Goal: Task Accomplishment & Management: Manage account settings

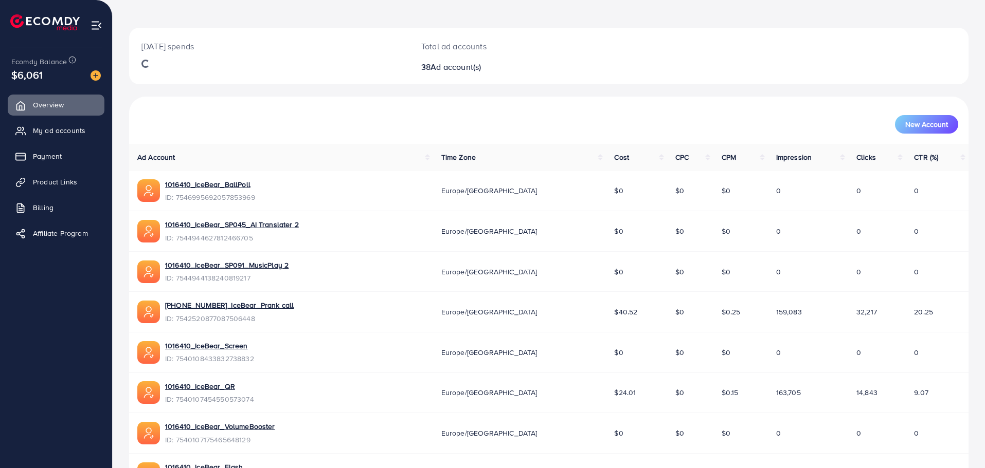
scroll to position [103, 0]
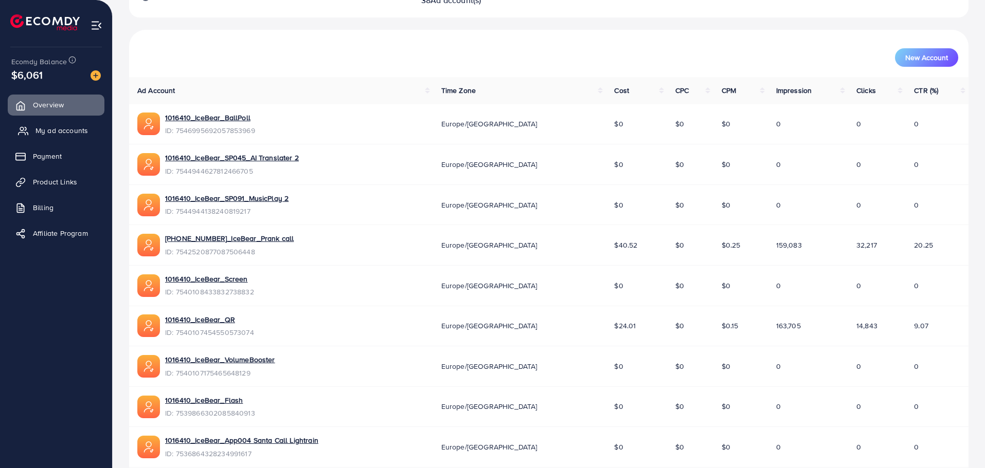
click at [45, 133] on span "My ad accounts" at bounding box center [61, 130] width 52 height 10
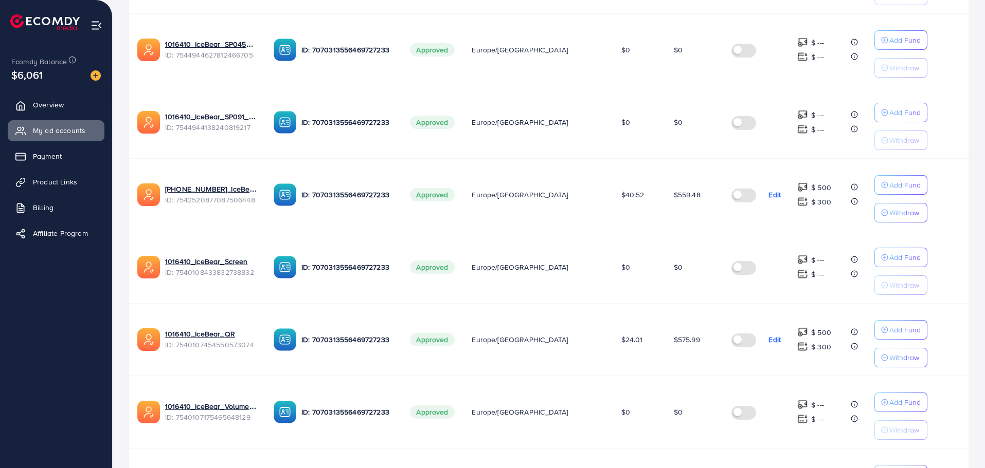
scroll to position [309, 0]
click at [733, 265] on label at bounding box center [745, 266] width 29 height 12
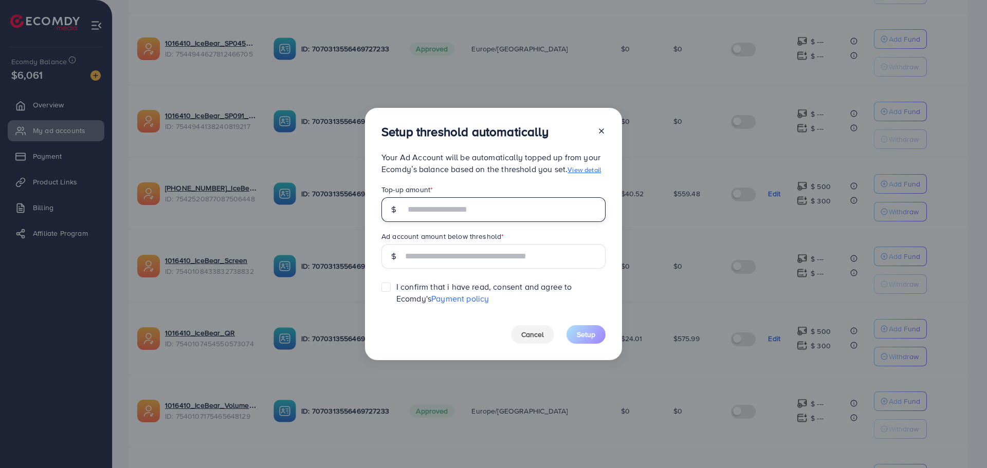
click at [474, 212] on input "text" at bounding box center [505, 209] width 201 height 25
type input "***"
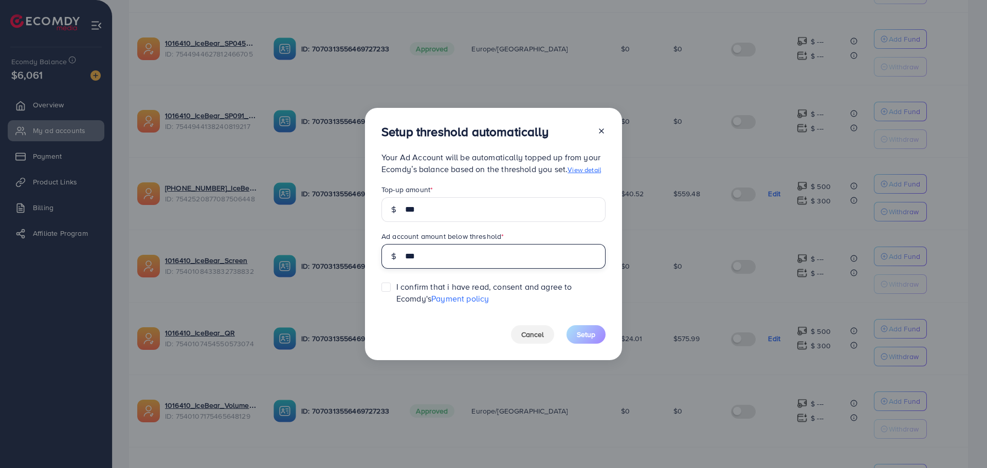
type input "***"
click at [394, 294] on div at bounding box center [389, 293] width 15 height 23
click at [396, 282] on label at bounding box center [396, 282] width 0 height 0
click at [583, 338] on span "Setup" at bounding box center [586, 335] width 19 height 10
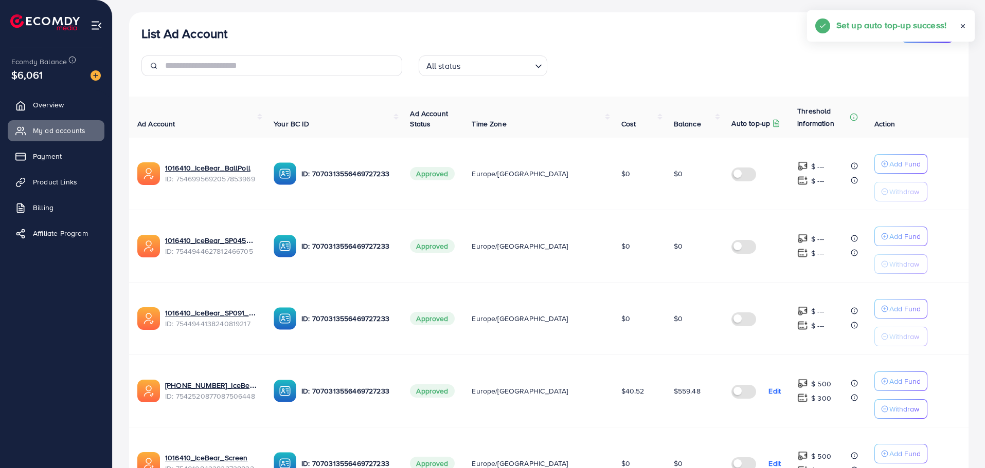
scroll to position [103, 0]
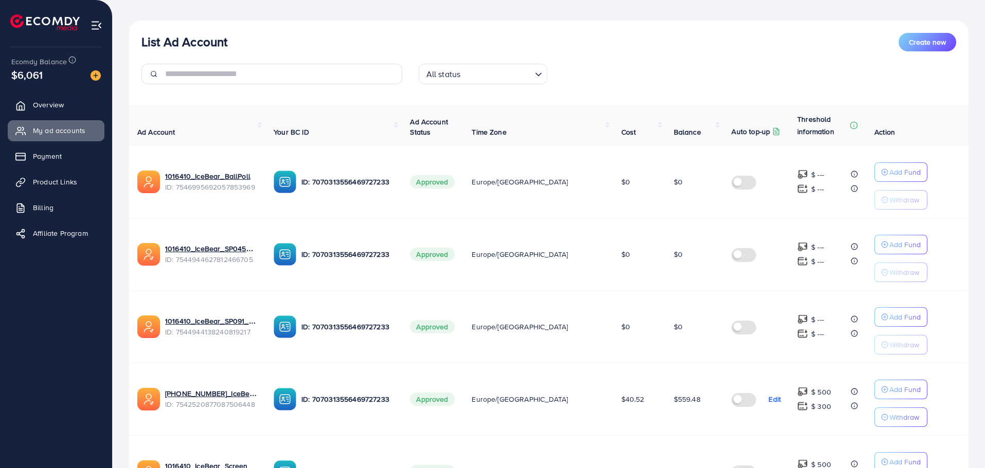
click at [732, 186] on label at bounding box center [745, 182] width 29 height 12
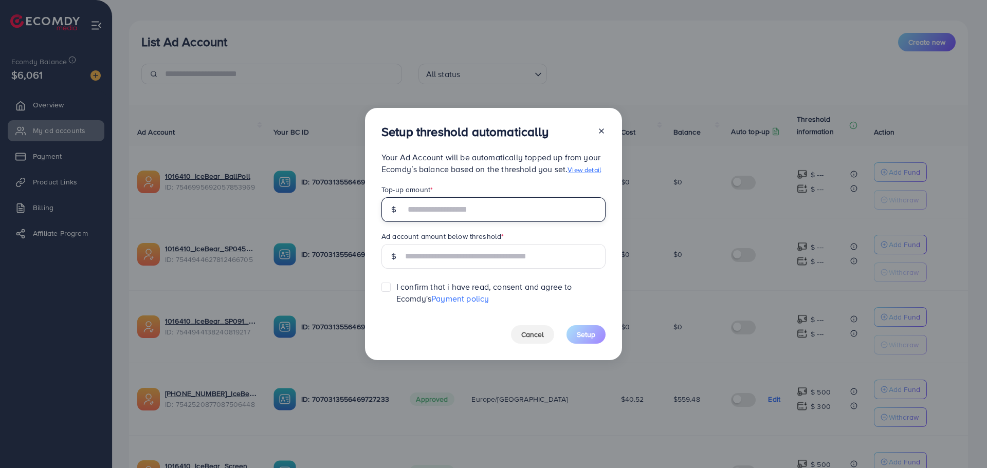
click at [520, 214] on input "text" at bounding box center [505, 209] width 201 height 25
type input "***"
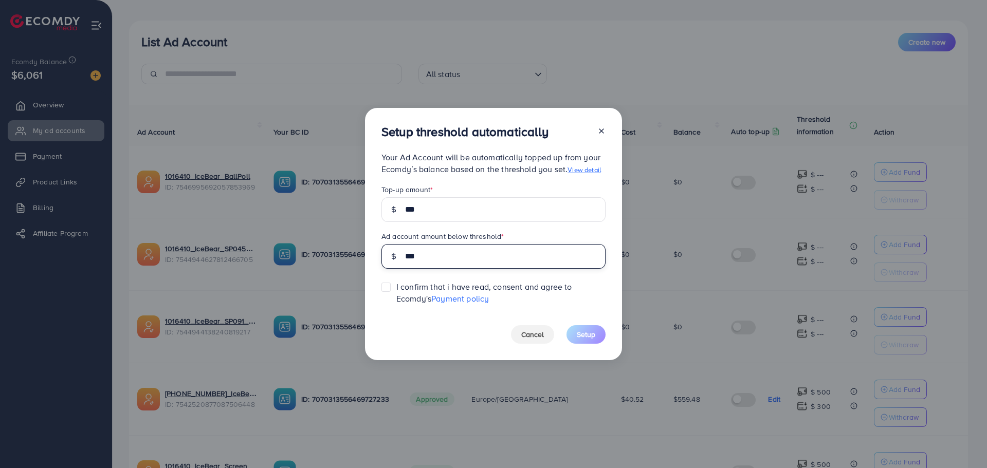
type input "***"
click at [396, 282] on label at bounding box center [396, 282] width 0 height 0
click at [590, 334] on span "Setup" at bounding box center [586, 335] width 19 height 10
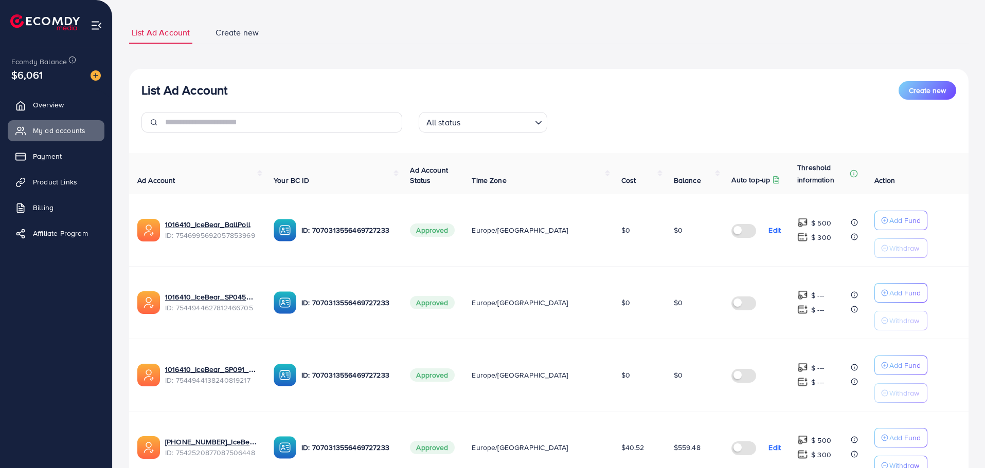
scroll to position [0, 0]
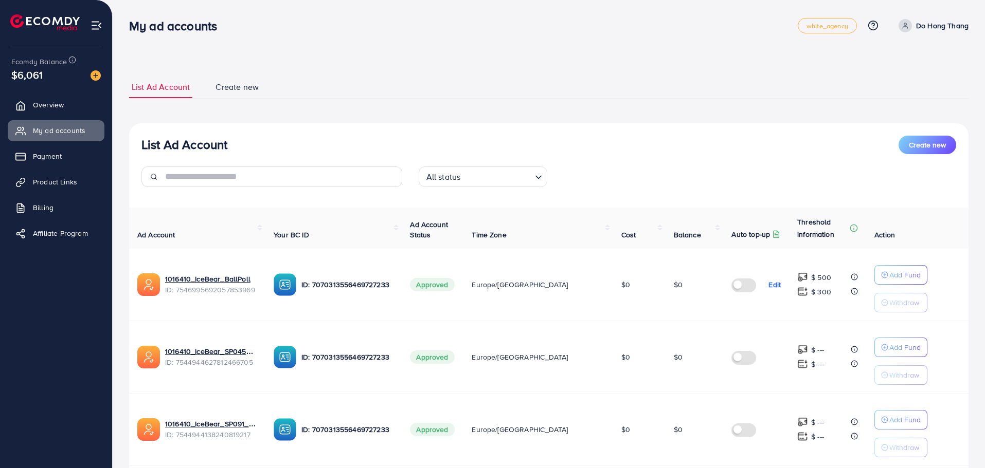
click at [627, 83] on ul "List Ad Account Create new" at bounding box center [548, 87] width 839 height 23
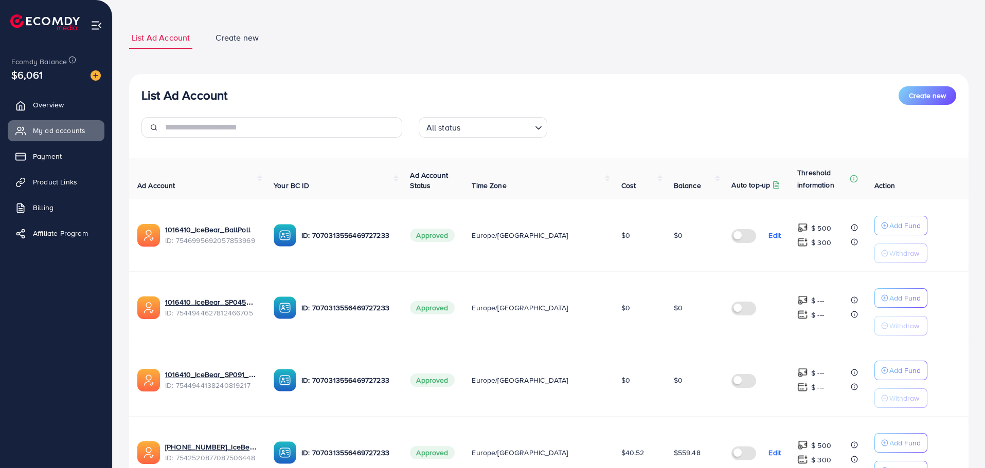
scroll to position [257, 0]
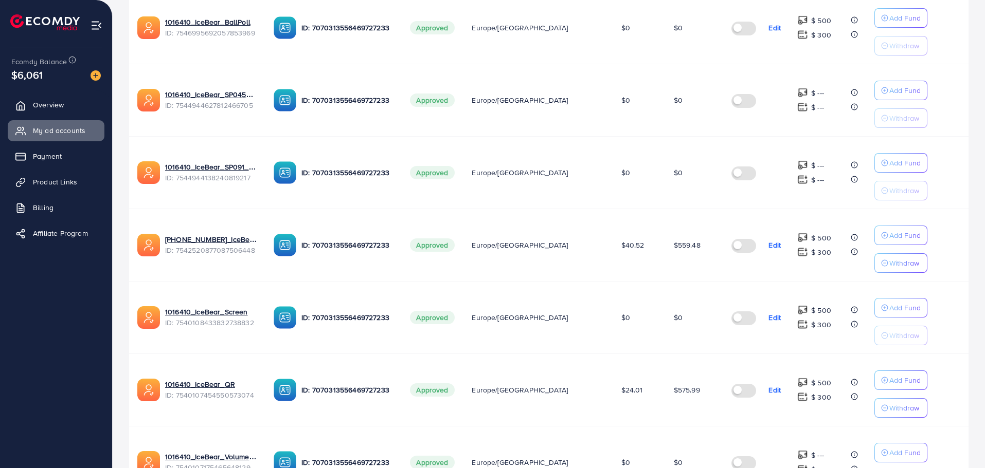
click at [435, 211] on td "Approved" at bounding box center [433, 245] width 62 height 73
